Goal: Register for event/course

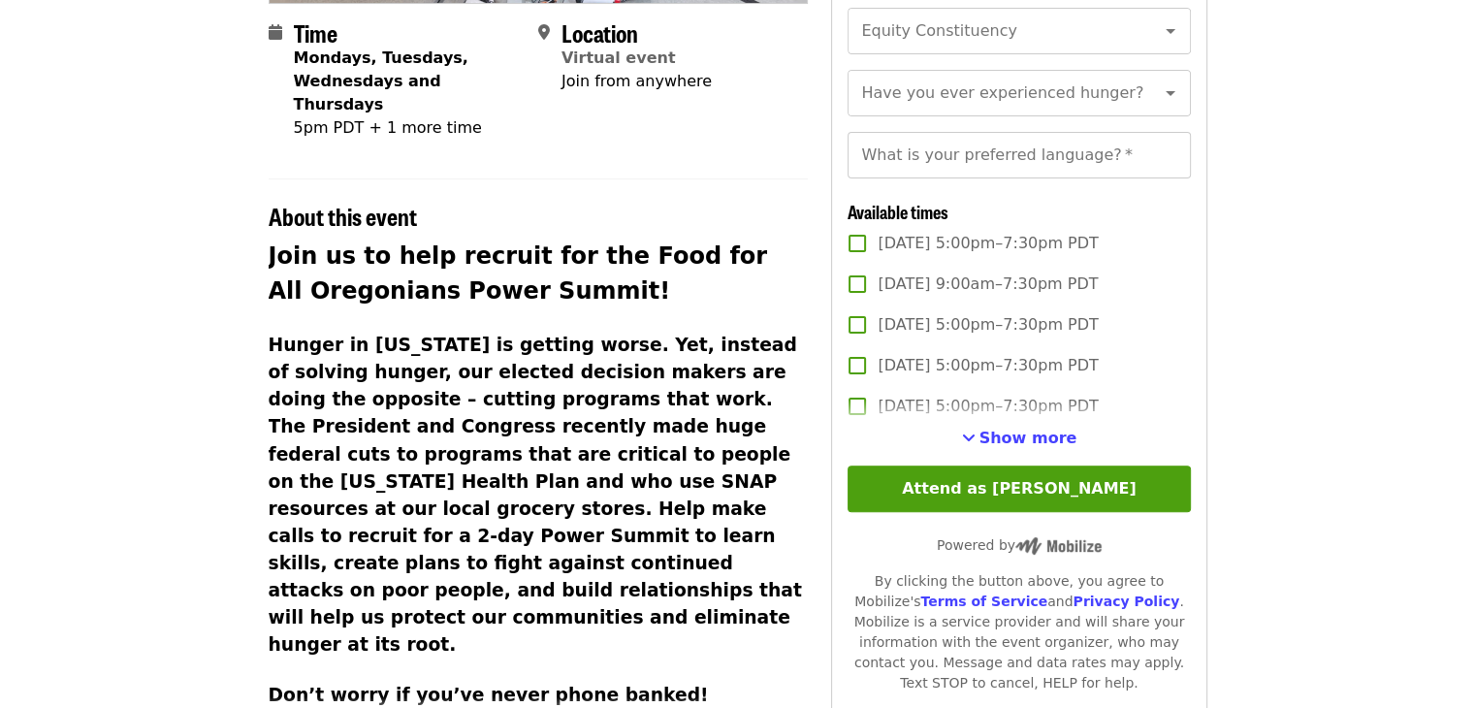
scroll to position [468, 0]
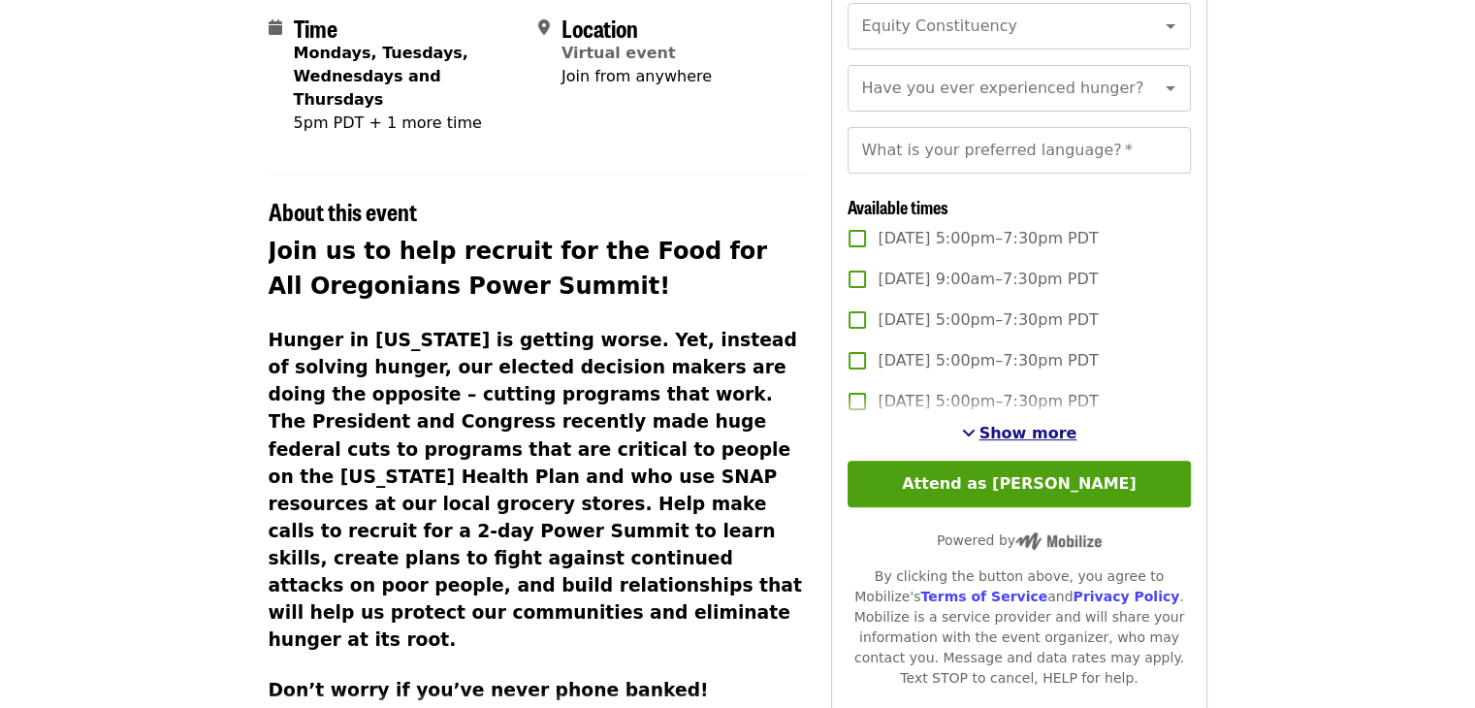
click at [995, 442] on span "Show more" at bounding box center [1029, 433] width 98 height 18
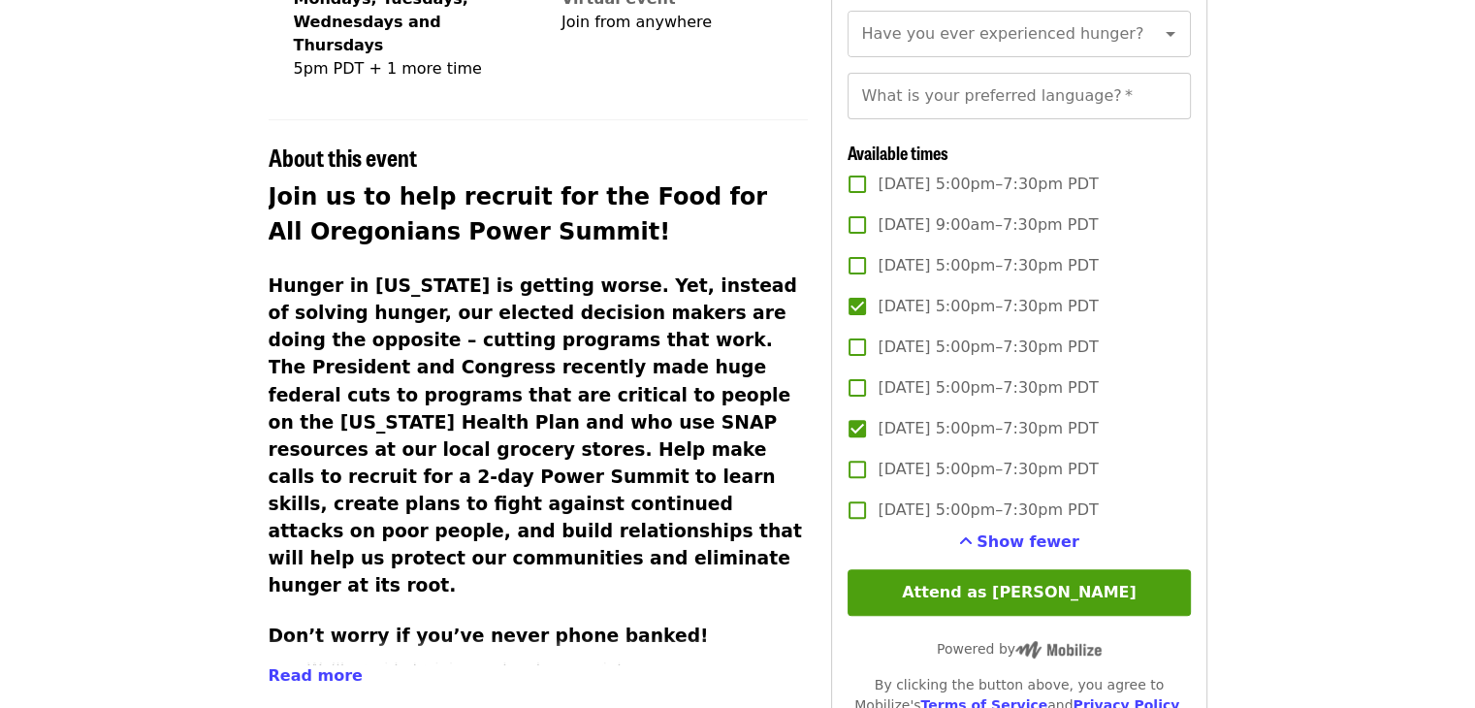
scroll to position [530, 0]
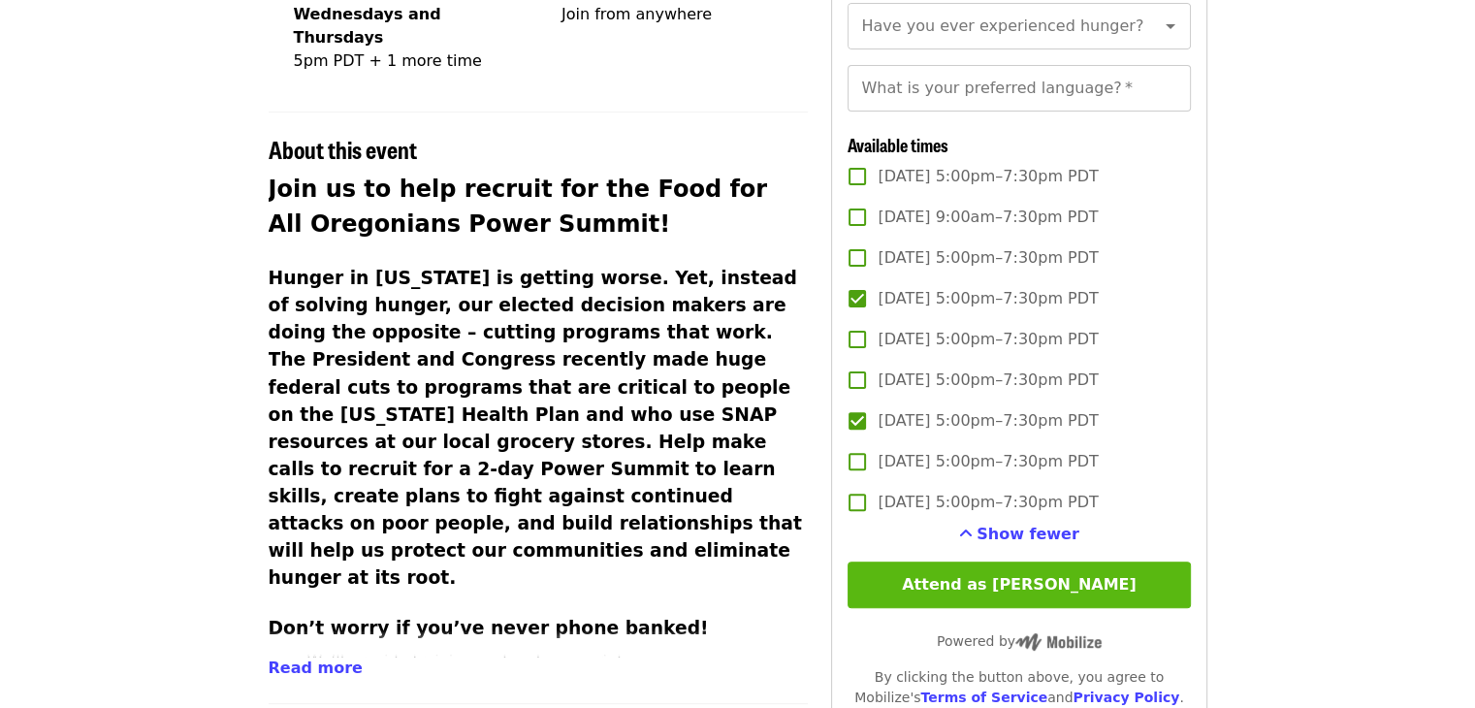
click at [1028, 605] on button "Attend as [PERSON_NAME]" at bounding box center [1019, 585] width 342 height 47
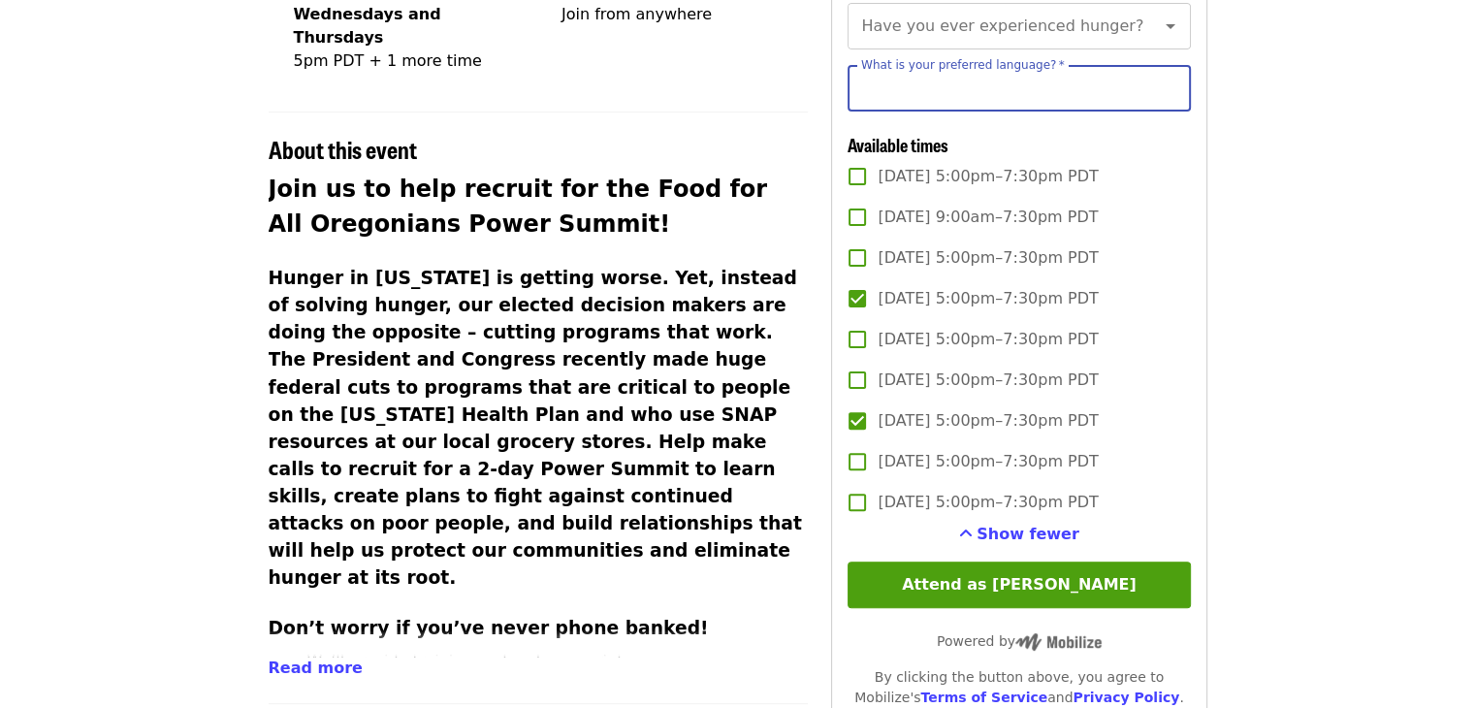
click at [861, 112] on input "What is your preferred language?   *" at bounding box center [1019, 88] width 342 height 47
type input "*******"
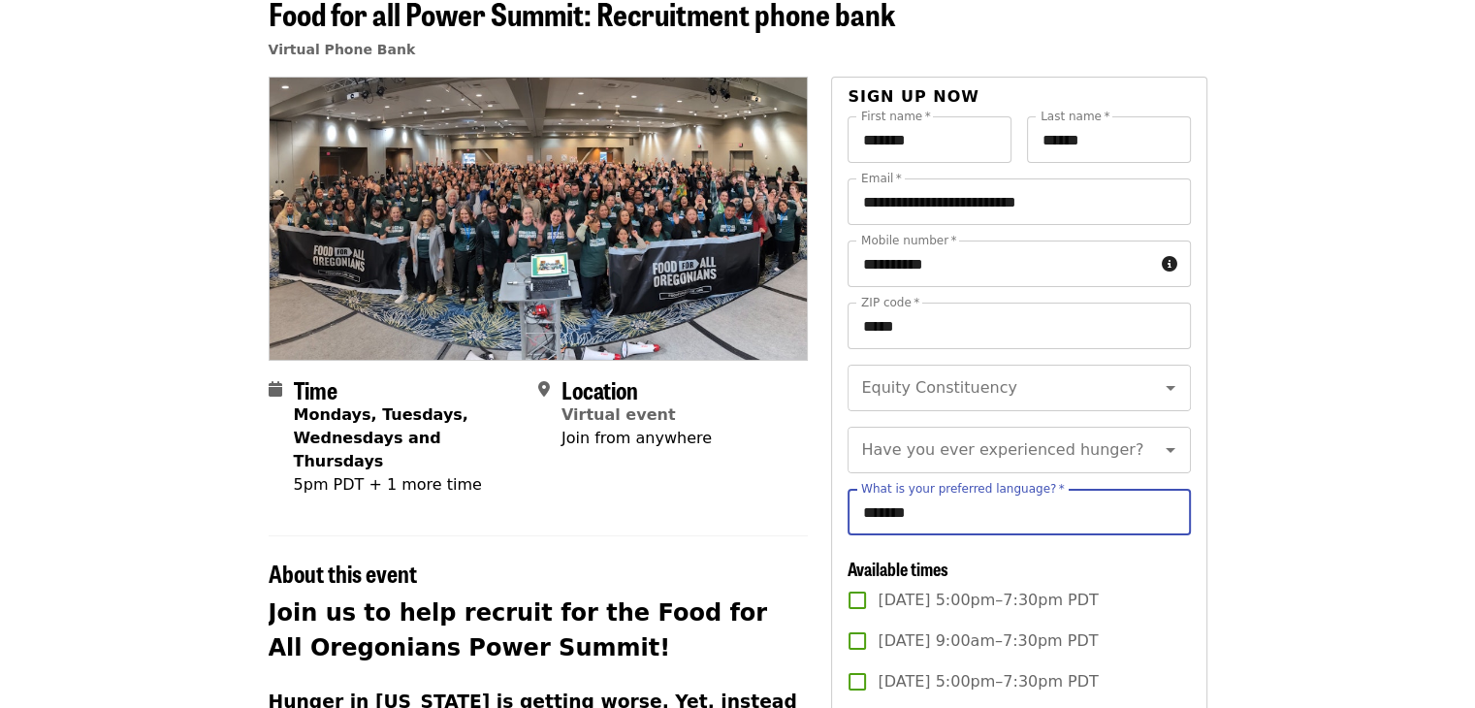
scroll to position [118, 0]
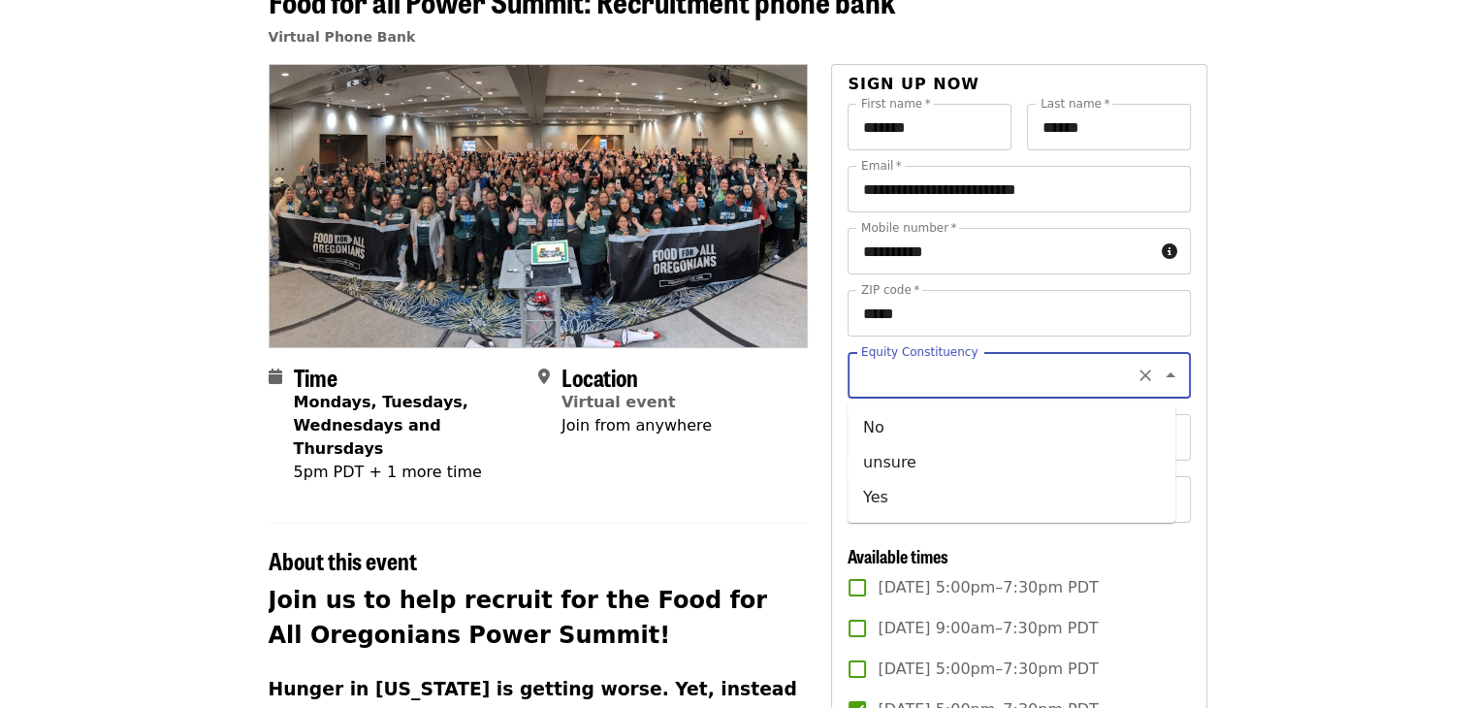
click at [1105, 388] on input "Equity Constituency" at bounding box center [995, 375] width 264 height 37
click at [949, 500] on li "Yes" at bounding box center [1012, 497] width 328 height 35
type input "***"
click at [961, 456] on input "Have you ever experienced hunger?" at bounding box center [995, 437] width 264 height 37
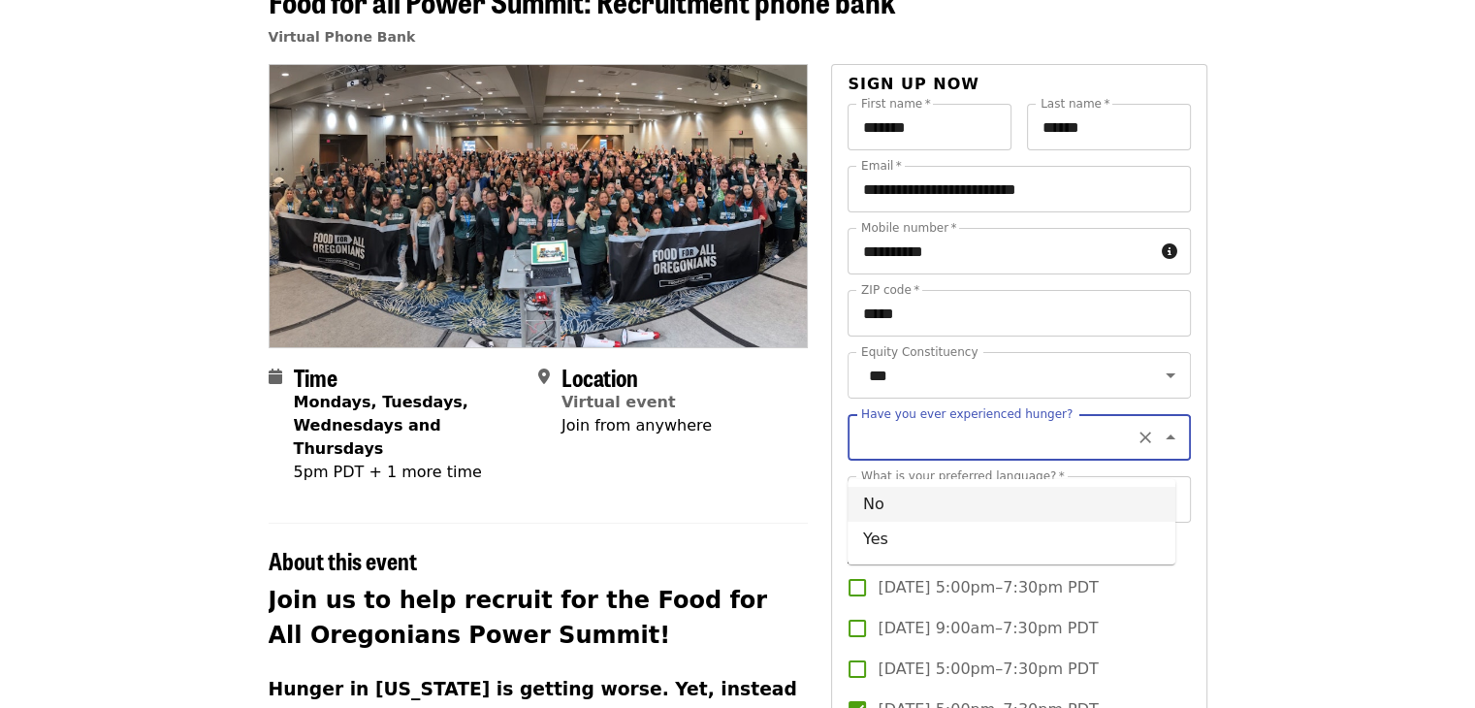
click at [913, 511] on li "No" at bounding box center [1012, 504] width 328 height 35
type input "**"
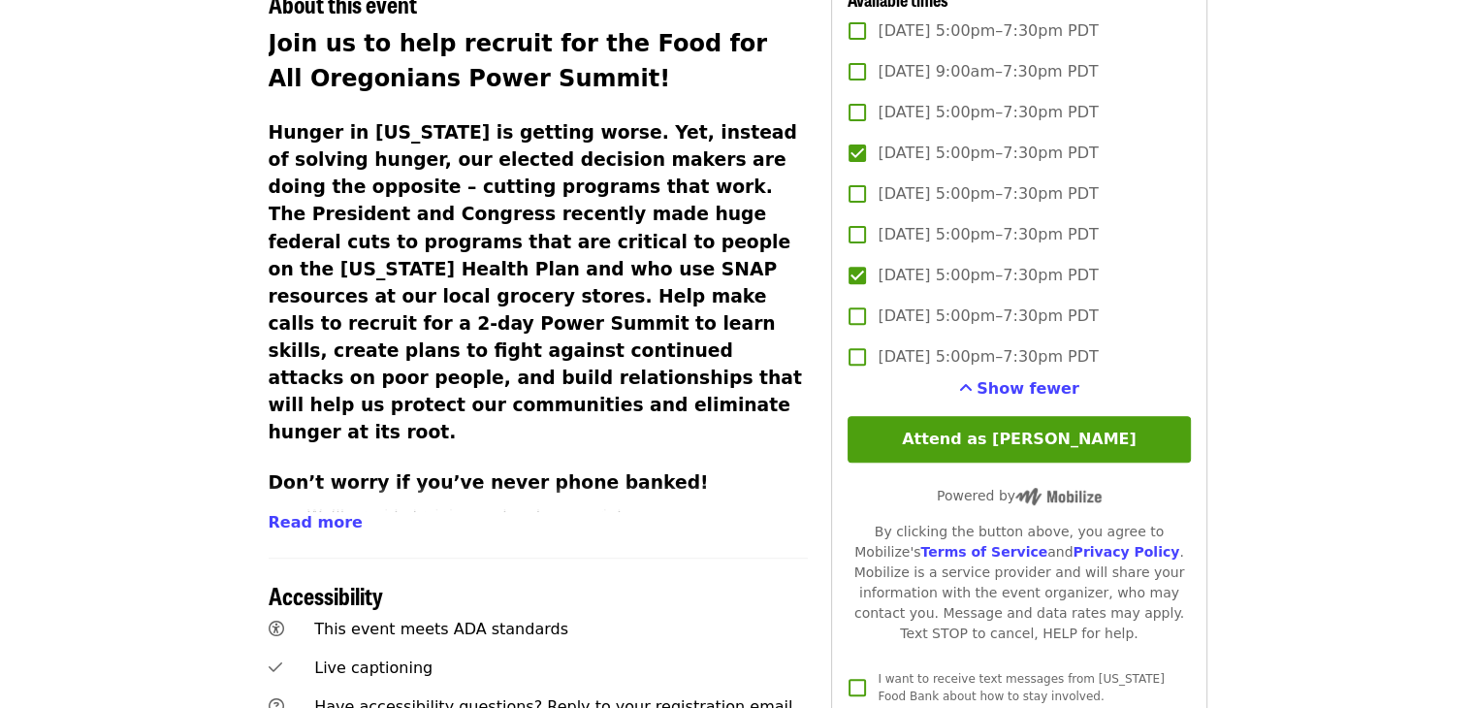
scroll to position [702, 0]
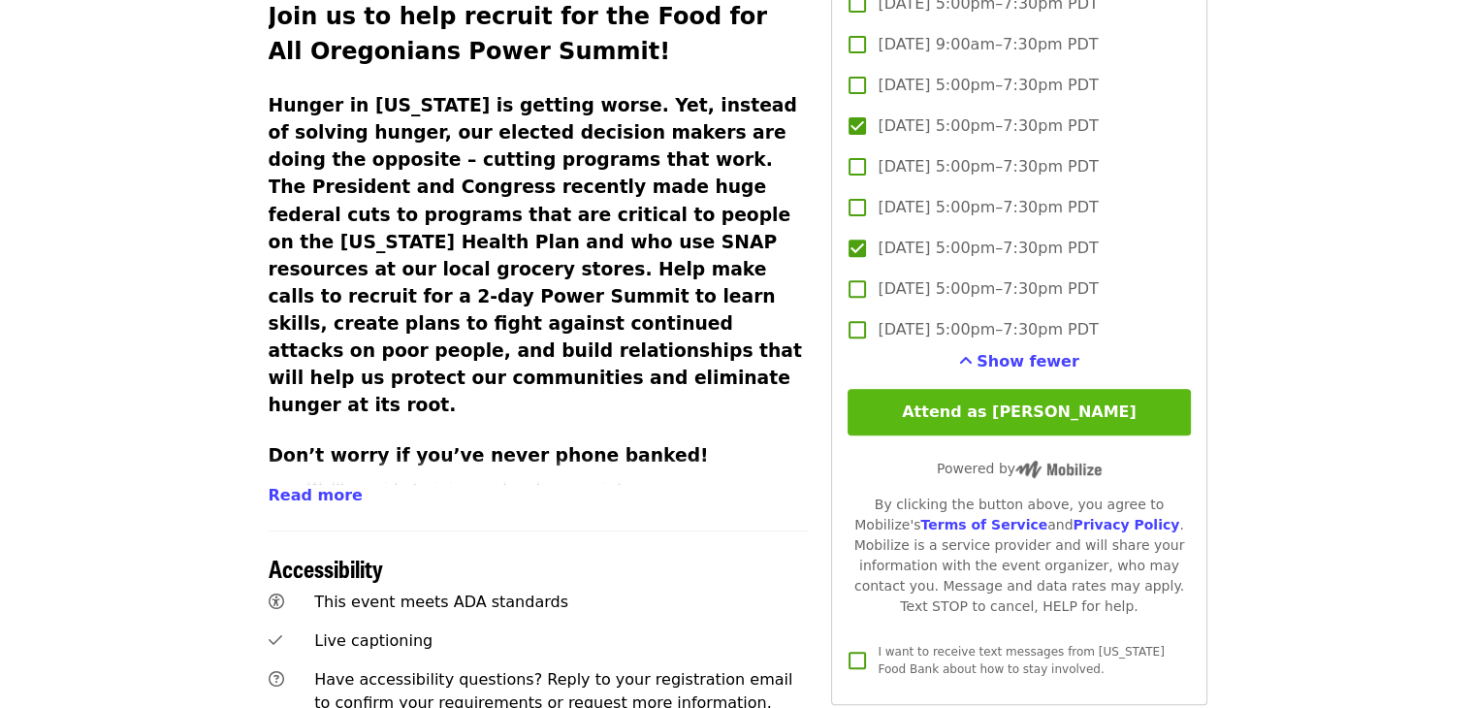
click at [1047, 435] on button "Attend as [PERSON_NAME]" at bounding box center [1019, 412] width 342 height 47
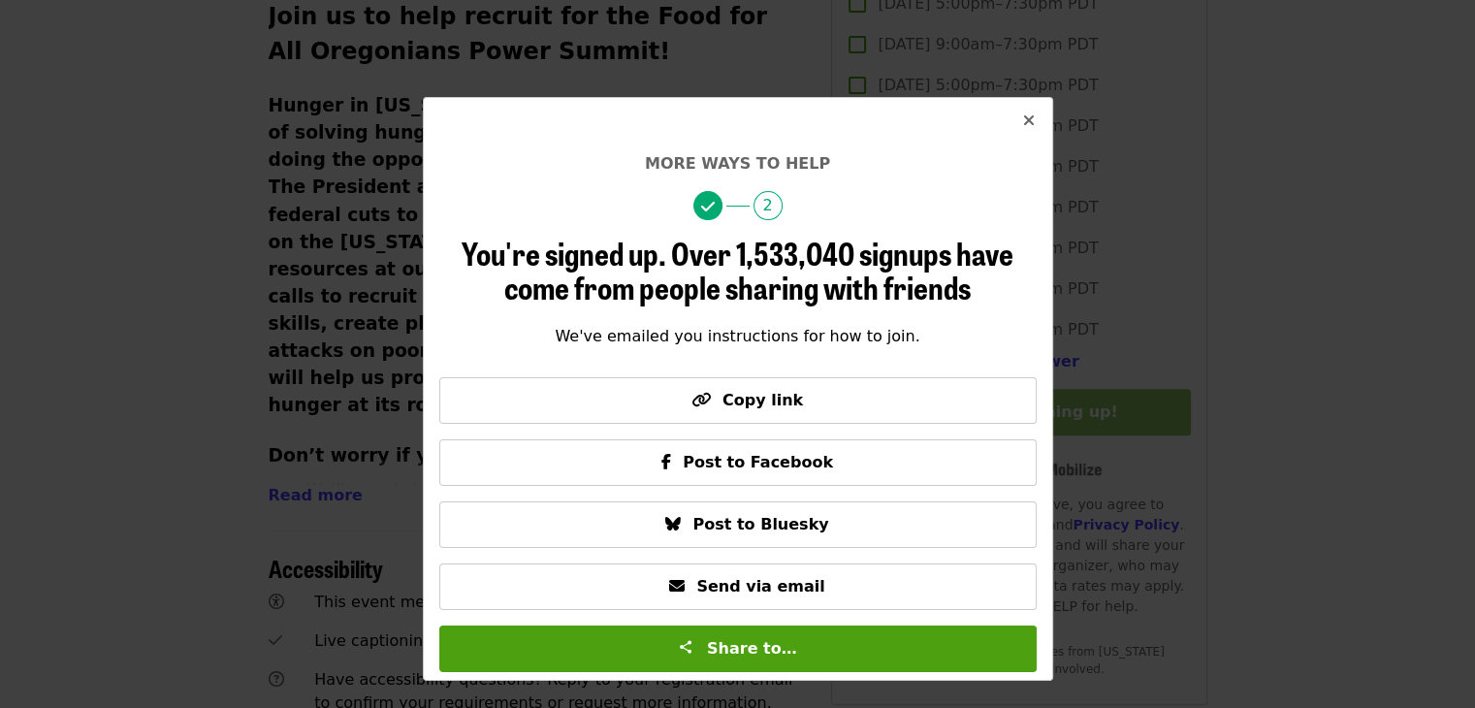
click at [1020, 121] on button "Close" at bounding box center [1029, 121] width 47 height 47
